Goal: Information Seeking & Learning: Learn about a topic

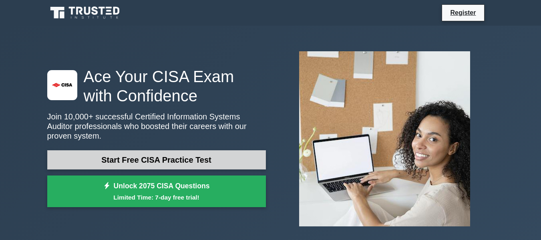
click at [176, 150] on link "Start Free CISA Practice Test" at bounding box center [156, 159] width 218 height 19
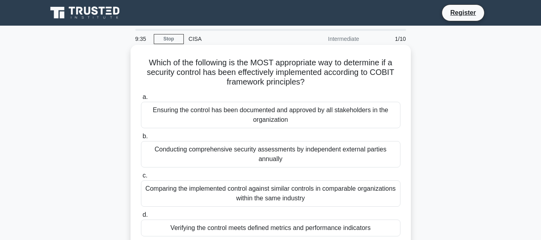
scroll to position [40, 0]
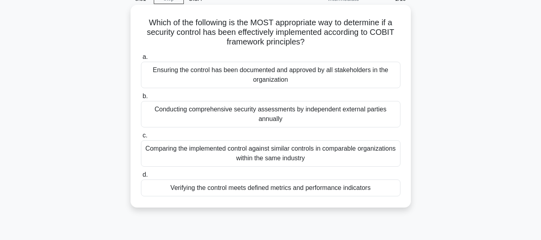
click at [321, 188] on div "Verifying the control meets defined metrics and performance indicators" at bounding box center [270, 187] width 259 height 17
click at [141, 177] on input "d. Verifying the control meets defined metrics and performance indicators" at bounding box center [141, 174] width 0 height 5
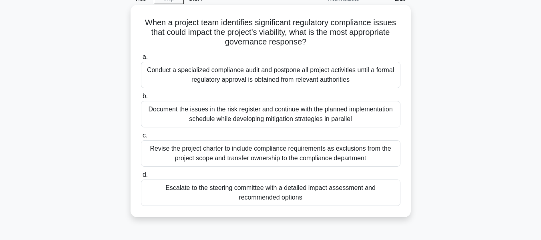
click at [374, 112] on div "Document the issues in the risk register and continue with the planned implemen…" at bounding box center [270, 114] width 259 height 26
click at [141, 99] on input "b. Document the issues in the risk register and continue with the planned imple…" at bounding box center [141, 96] width 0 height 5
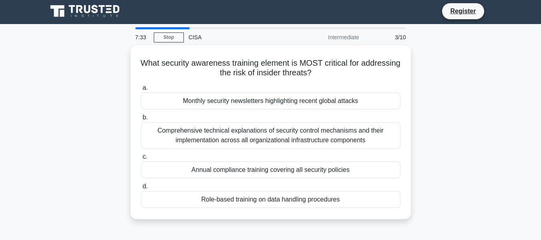
scroll to position [0, 0]
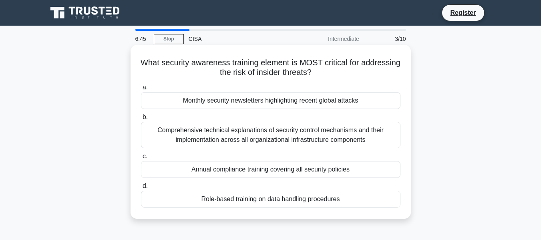
click at [340, 200] on div "Role-based training on data handling procedures" at bounding box center [270, 198] width 259 height 17
click at [141, 188] on input "d. Role-based training on data handling procedures" at bounding box center [141, 185] width 0 height 5
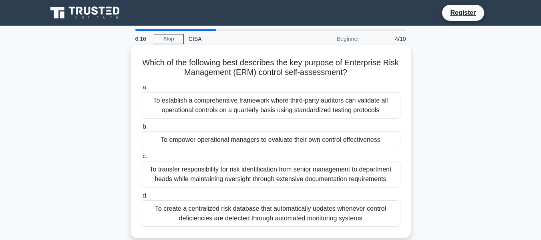
click at [383, 143] on div "To empower operational managers to evaluate their own control effectiveness" at bounding box center [270, 139] width 259 height 17
click at [141, 129] on input "b. To empower operational managers to evaluate their own control effectiveness" at bounding box center [141, 126] width 0 height 5
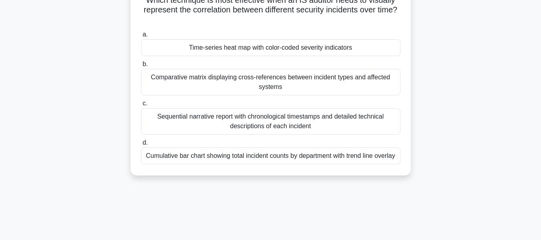
scroll to position [80, 0]
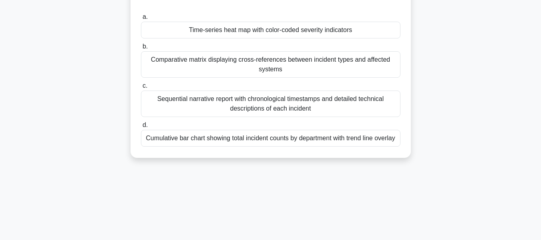
click at [344, 142] on div "Cumulative bar chart showing total incident counts by department with trend lin…" at bounding box center [270, 138] width 259 height 17
click at [141, 128] on input "d. Cumulative bar chart showing total incident counts by department with trend …" at bounding box center [141, 124] width 0 height 5
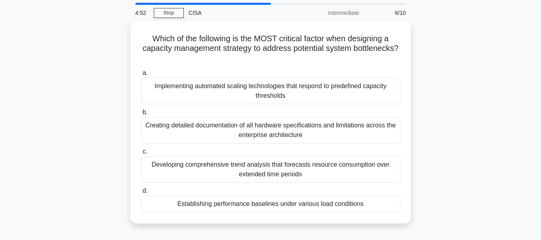
scroll to position [40, 0]
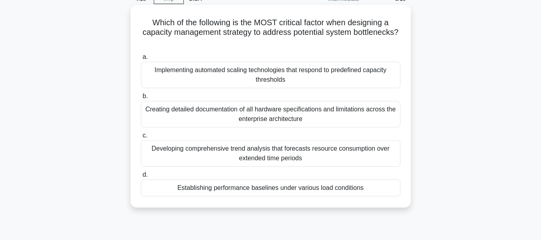
click at [351, 155] on div "Developing comprehensive trend analysis that forecasts resource consumption ove…" at bounding box center [270, 153] width 259 height 26
click at [141, 138] on input "c. Developing comprehensive trend analysis that forecasts resource consumption …" at bounding box center [141, 135] width 0 height 5
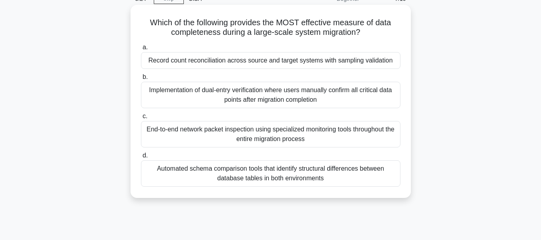
click at [284, 59] on div "Record count reconciliation across source and target systems with sampling vali…" at bounding box center [270, 60] width 259 height 17
click at [141, 50] on input "a. Record count reconciliation across source and target systems with sampling v…" at bounding box center [141, 47] width 0 height 5
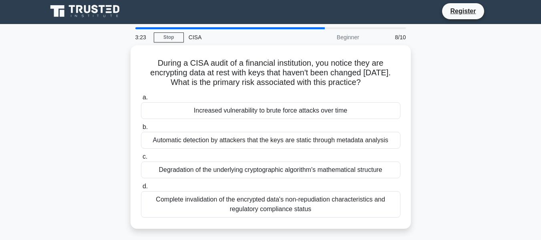
scroll to position [0, 0]
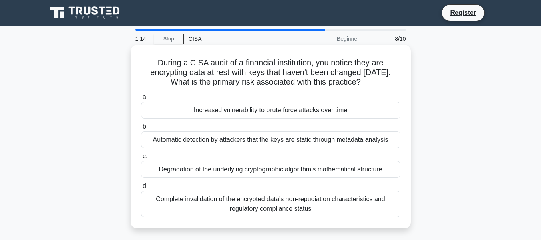
click at [348, 109] on div "Increased vulnerability to brute force attacks over time" at bounding box center [270, 110] width 259 height 17
click at [141, 100] on input "a. Increased vulnerability to brute force attacks over time" at bounding box center [141, 96] width 0 height 5
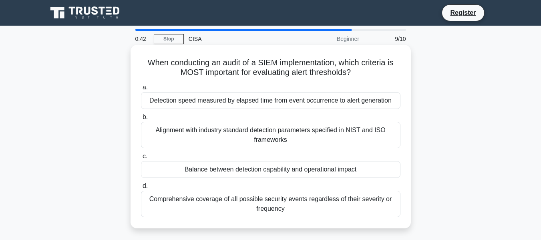
click at [342, 98] on div "Detection speed measured by elapsed time from event occurrence to alert generat…" at bounding box center [270, 100] width 259 height 17
click at [141, 90] on input "a. Detection speed measured by elapsed time from event occurrence to alert gene…" at bounding box center [141, 87] width 0 height 5
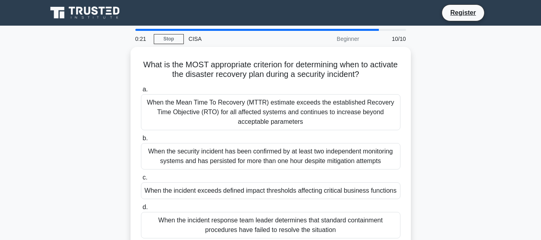
scroll to position [40, 0]
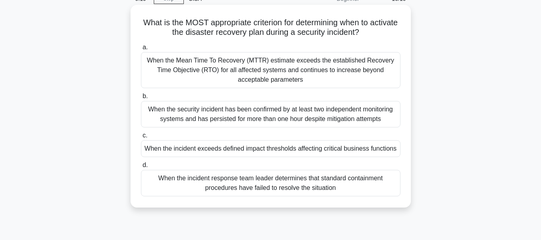
click at [378, 149] on div "When the incident exceeds defined impact thresholds affecting critical business…" at bounding box center [270, 148] width 259 height 17
click at [141, 138] on input "c. When the incident exceeds defined impact thresholds affecting critical busin…" at bounding box center [141, 135] width 0 height 5
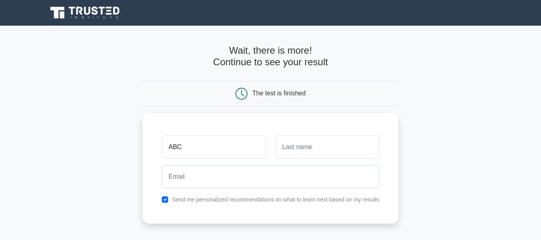
type input "ABC"
type input "XYZ"
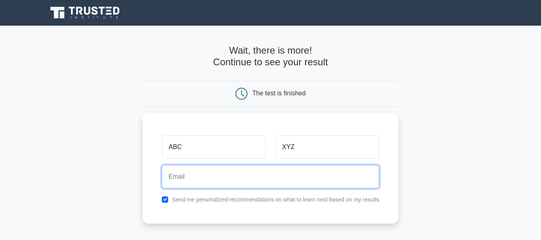
paste input "testexplorer007@gmail.com"
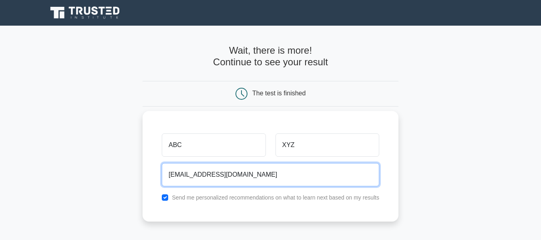
type input "testexplorer007@gmail.com"
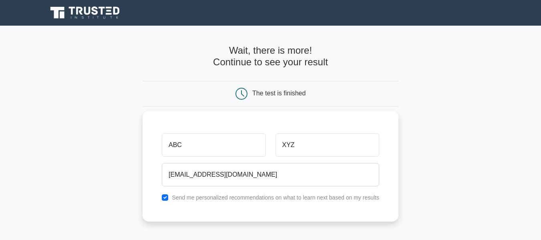
click at [217, 195] on label "Send me personalized recommendations on what to learn next based on my results" at bounding box center [275, 197] width 207 height 6
click at [168, 197] on input "checkbox" at bounding box center [165, 197] width 6 height 6
checkbox input "false"
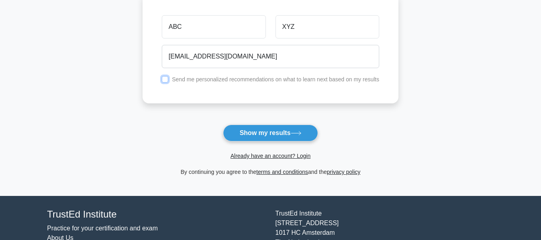
scroll to position [120, 0]
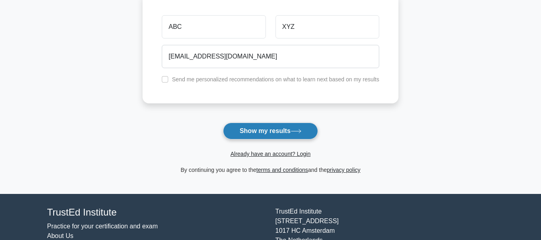
click at [295, 134] on button "Show my results" at bounding box center [270, 130] width 94 height 17
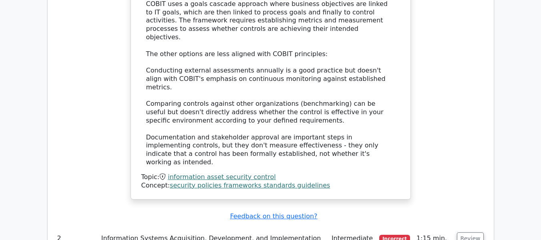
scroll to position [1120, 0]
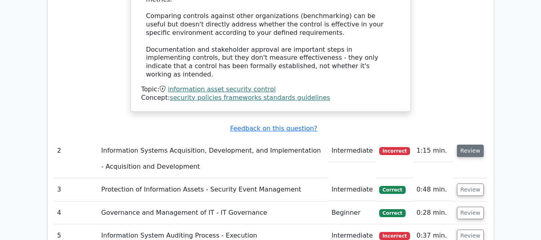
click at [471, 144] on button "Review" at bounding box center [470, 150] width 27 height 12
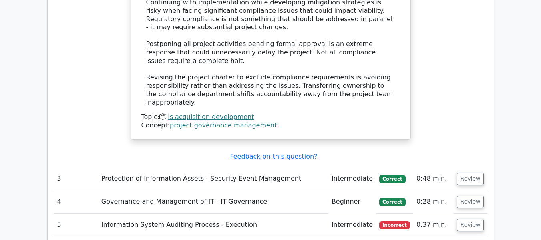
scroll to position [1640, 0]
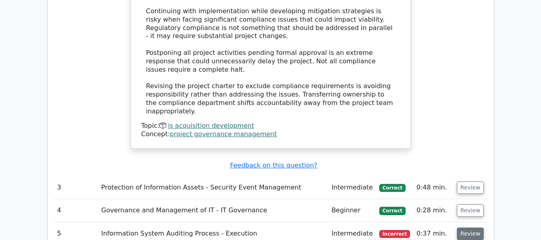
click at [469, 227] on button "Review" at bounding box center [470, 233] width 27 height 12
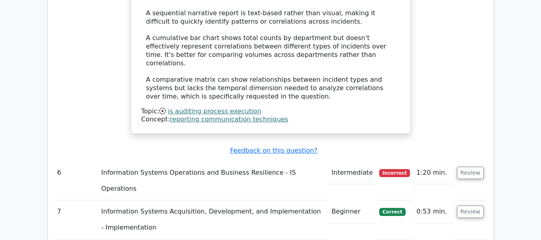
scroll to position [2160, 0]
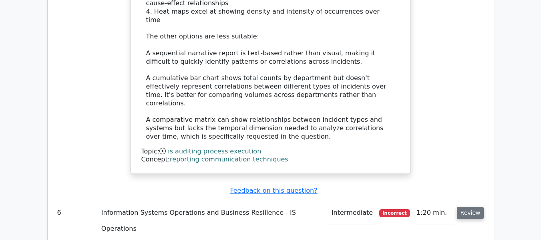
click at [477, 206] on button "Review" at bounding box center [470, 212] width 27 height 12
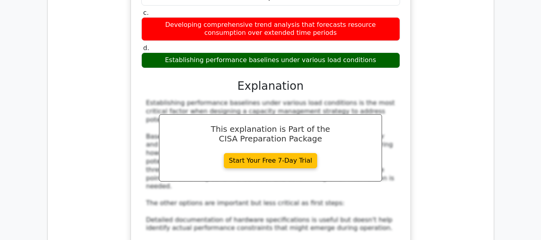
scroll to position [2641, 0]
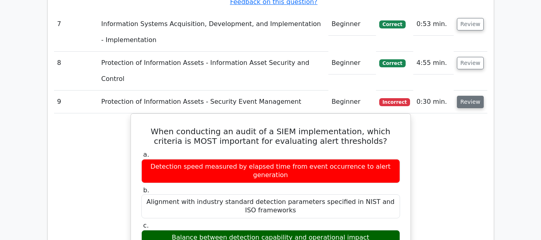
scroll to position [2881, 0]
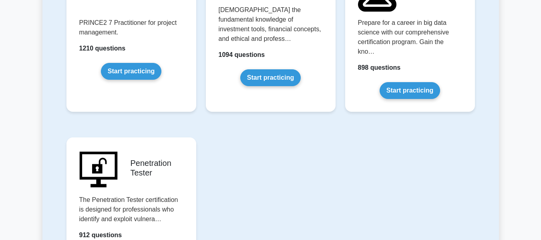
scroll to position [1840, 0]
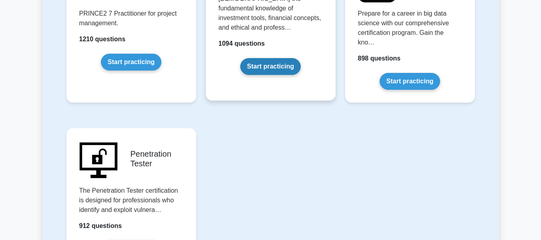
click at [277, 58] on link "Start practicing" at bounding box center [270, 66] width 60 height 17
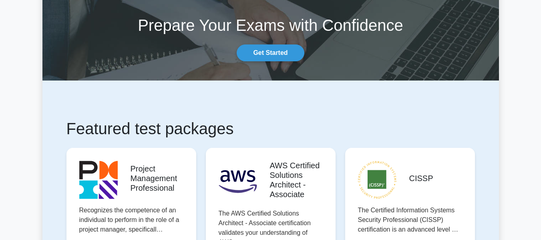
scroll to position [0, 0]
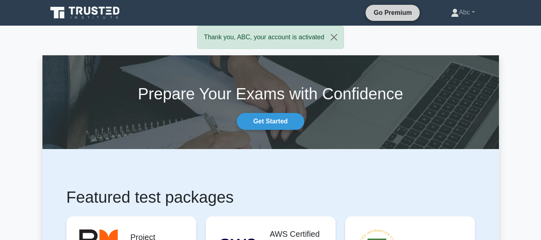
click at [386, 17] on link "Go Premium" at bounding box center [392, 13] width 48 height 10
